Goal: Transaction & Acquisition: Subscribe to service/newsletter

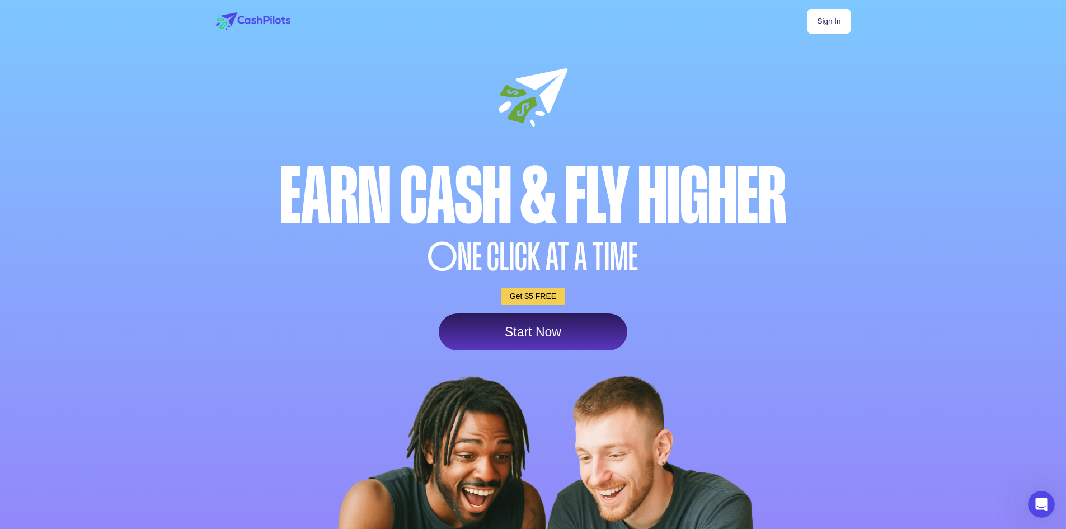
click at [549, 329] on link "Start Now" at bounding box center [533, 331] width 189 height 37
click at [502, 329] on link "Start Now" at bounding box center [533, 331] width 189 height 37
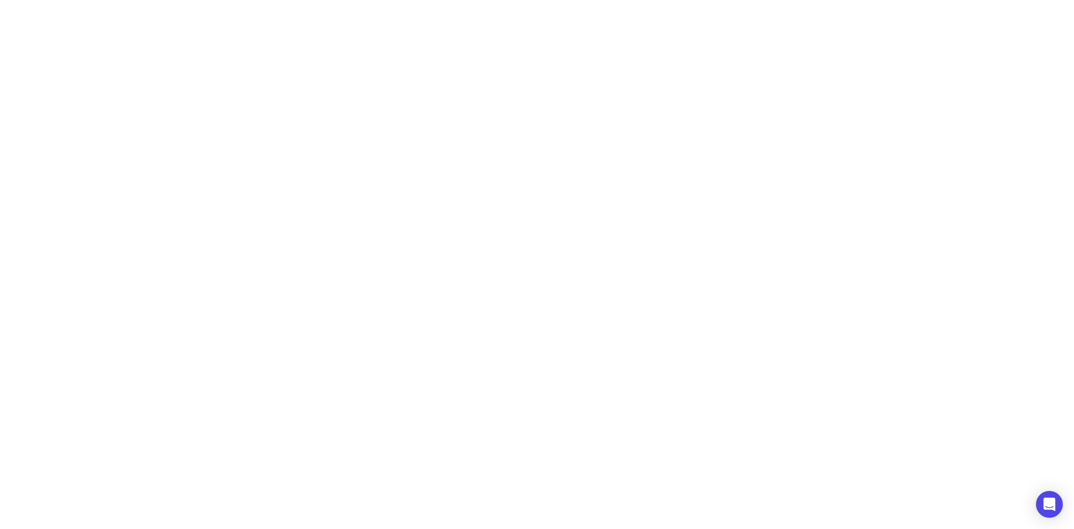
click at [501, 328] on div at bounding box center [537, 264] width 1074 height 529
